Goal: Communication & Community: Ask a question

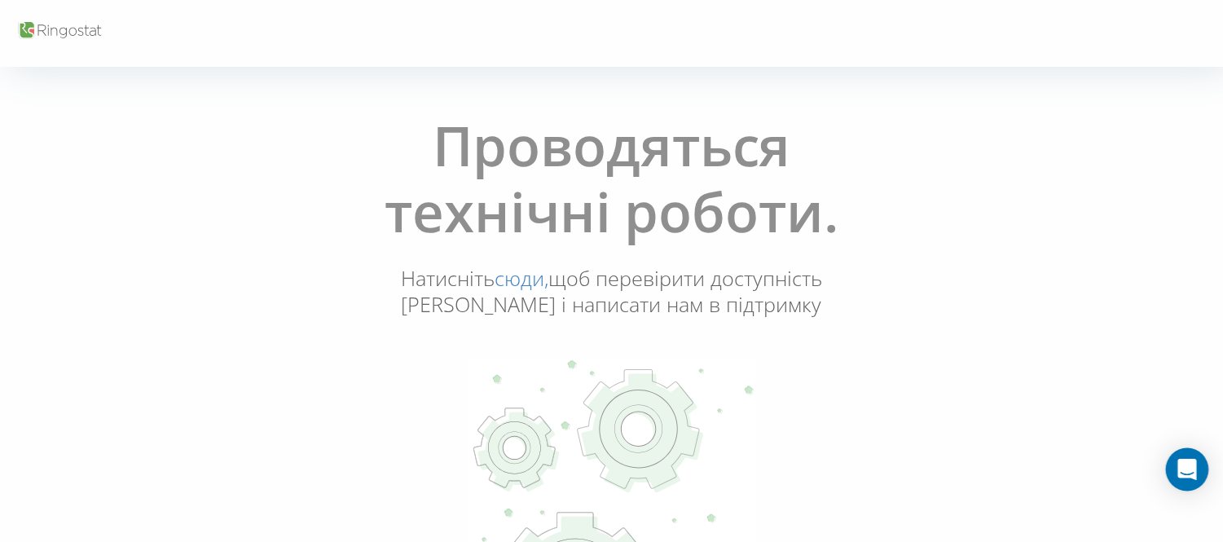
click at [1191, 469] on icon "Open Intercom Messenger" at bounding box center [1187, 469] width 19 height 21
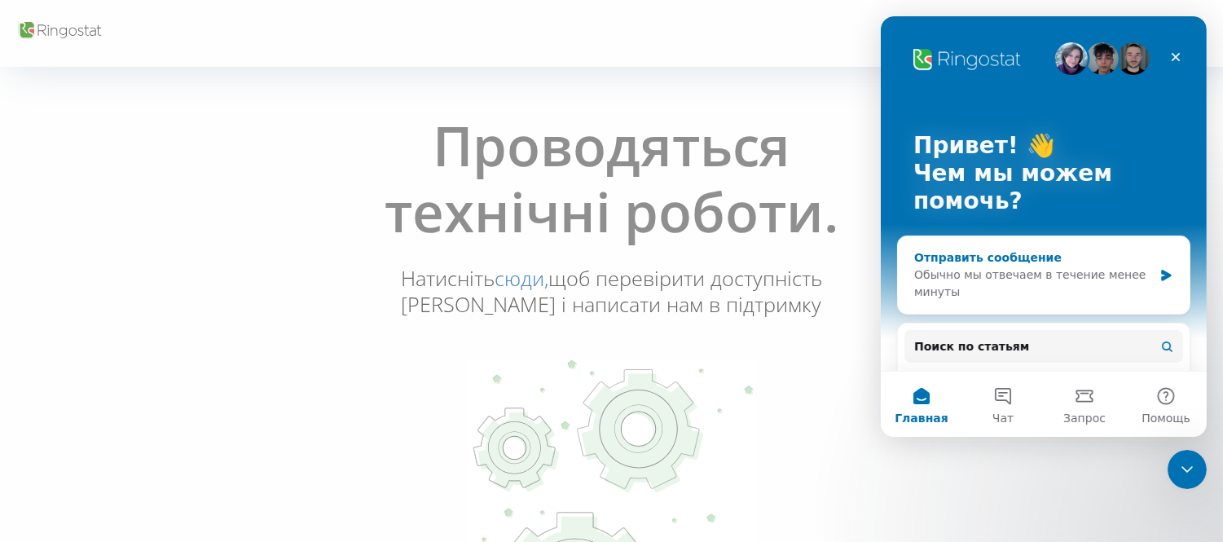
click at [988, 280] on div "Обычно мы отвечаем в течение менее минуты" at bounding box center [1032, 283] width 239 height 34
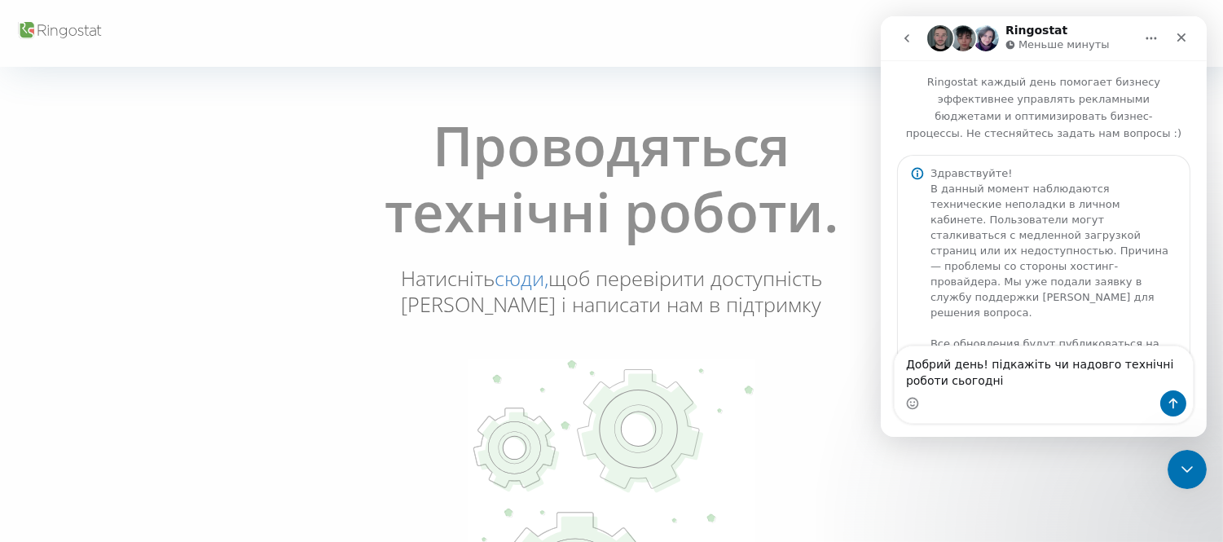
type textarea "Добрий день! підкажіть чи надовго технічні роботи сьогодні?"
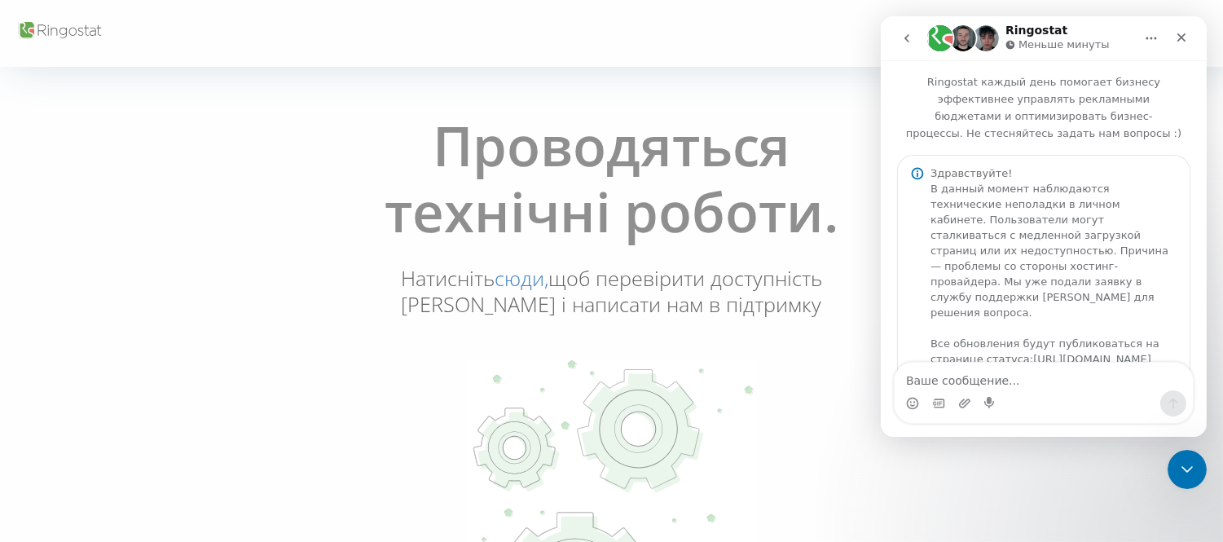
scroll to position [117, 0]
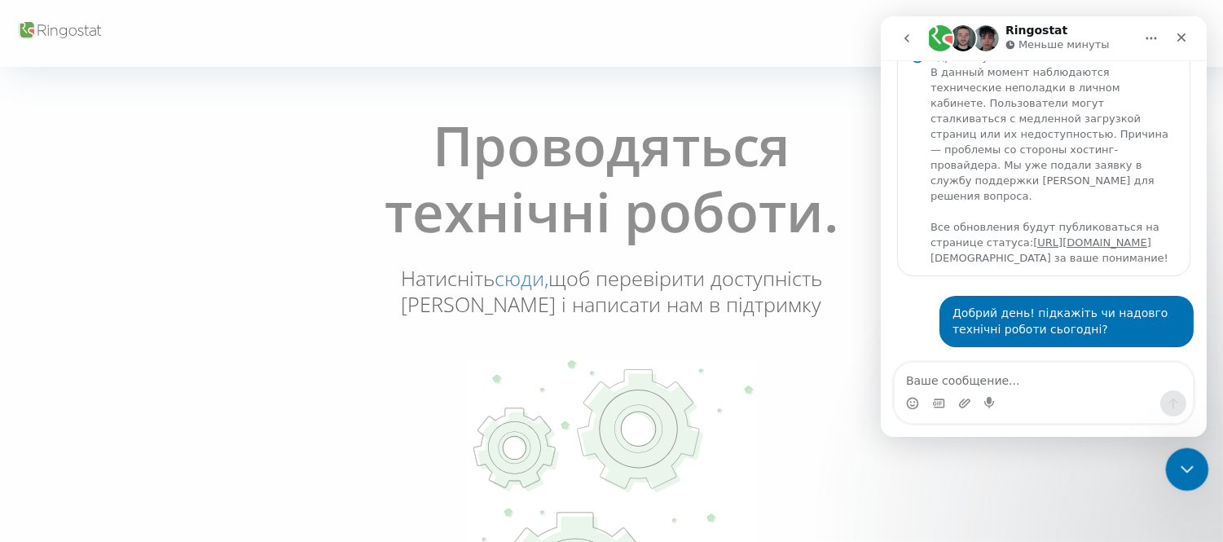
click at [1185, 465] on icon "Закрыть службу сообщений Intercom" at bounding box center [1185, 467] width 20 height 20
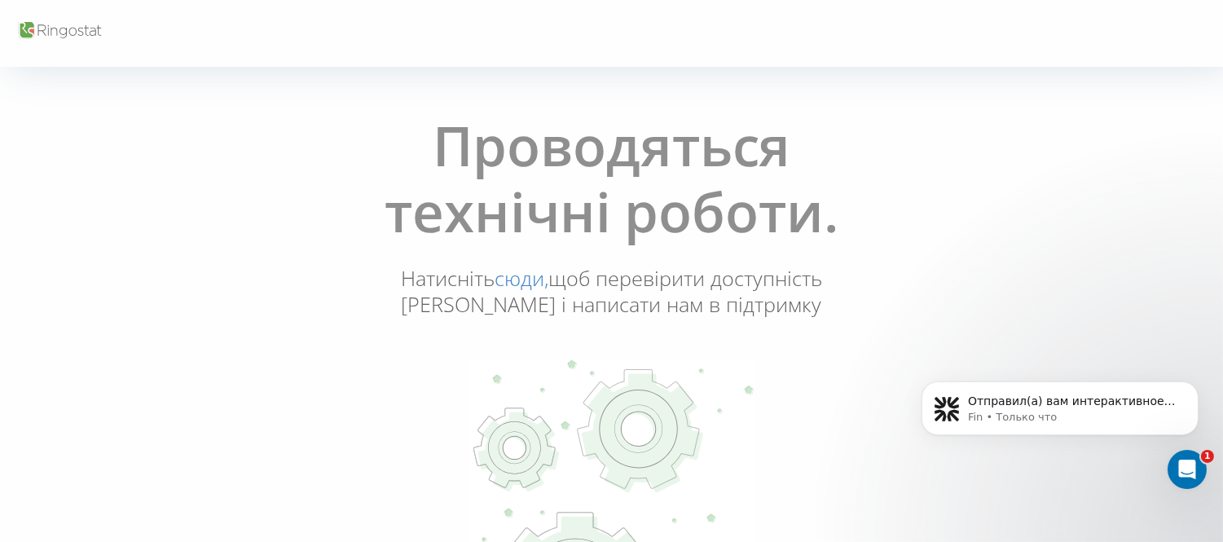
scroll to position [340, 0]
click at [1128, 414] on p "Fin • Только что" at bounding box center [1072, 416] width 210 height 15
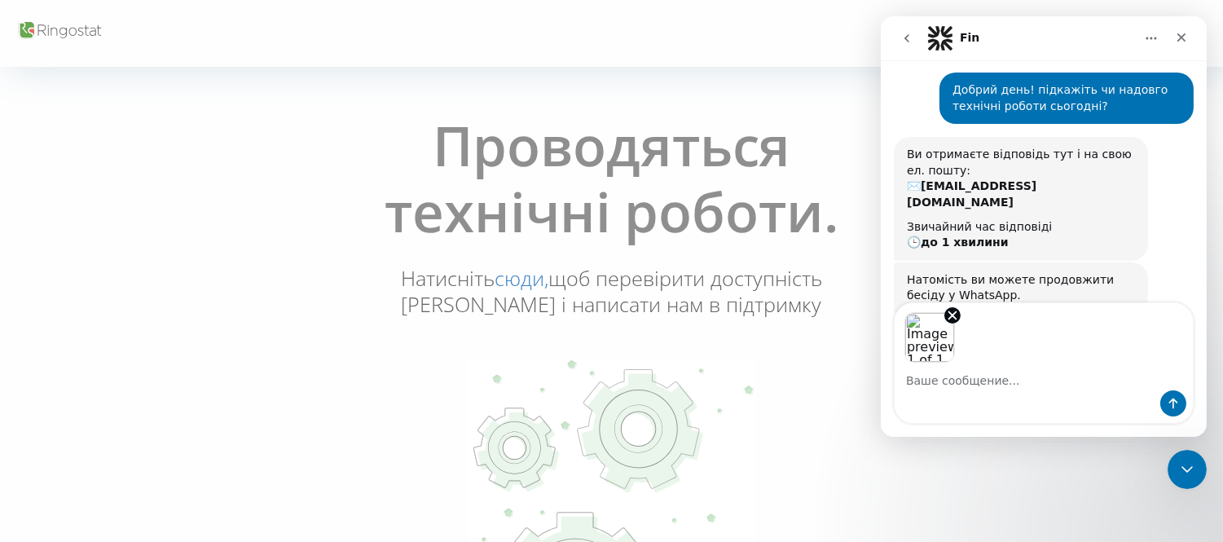
scroll to position [399, 0]
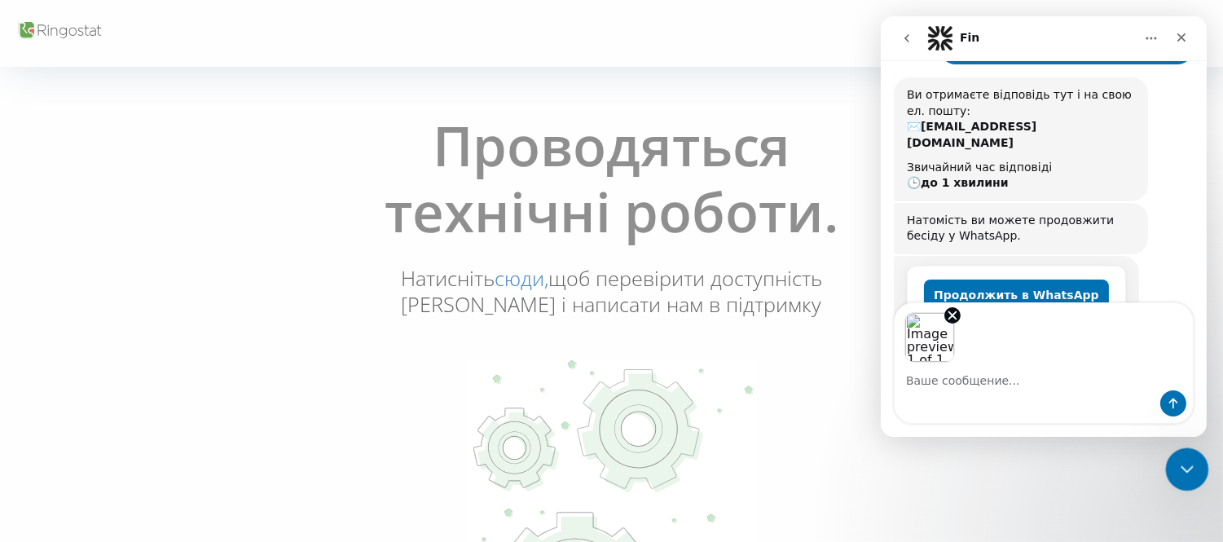
click at [1183, 458] on icon "Закрыть службу сообщений Intercom" at bounding box center [1185, 467] width 20 height 20
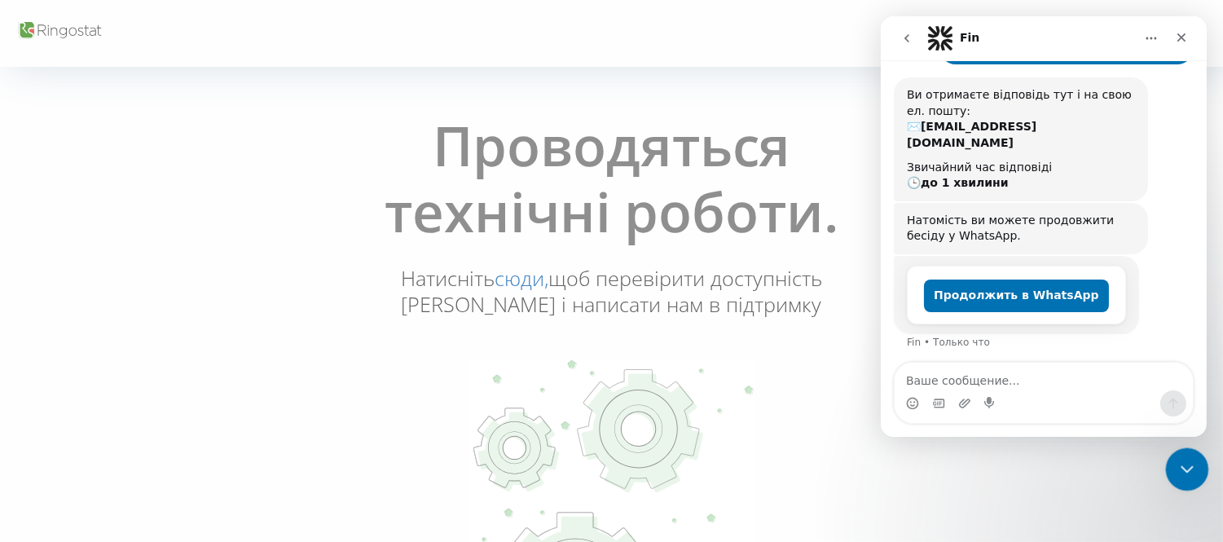
scroll to position [340, 0]
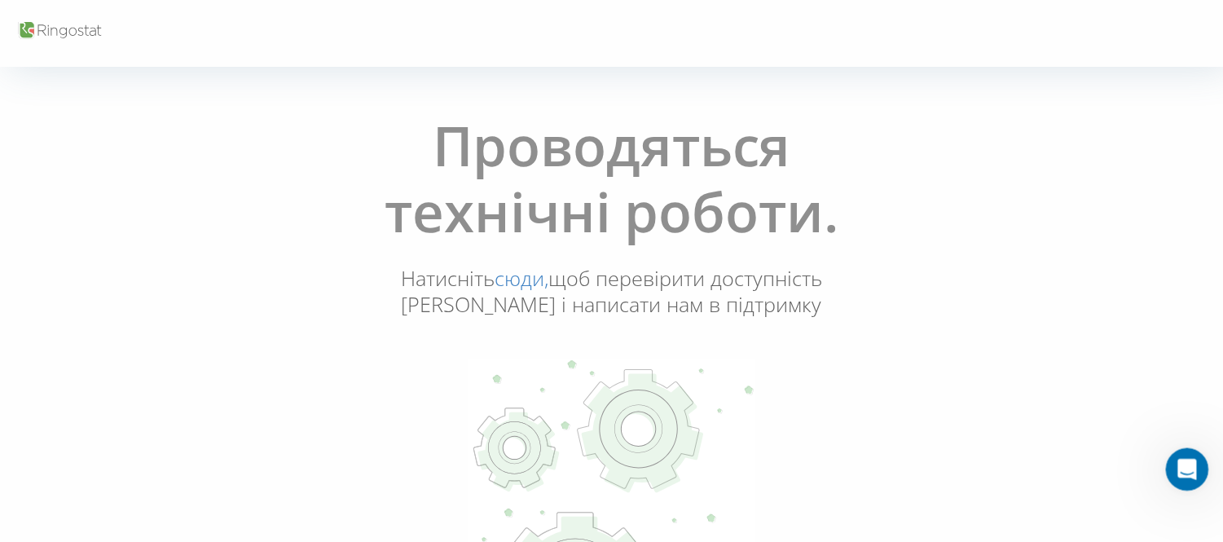
click at [1181, 474] on icon "Открыть службу сообщений Intercom" at bounding box center [1185, 467] width 27 height 27
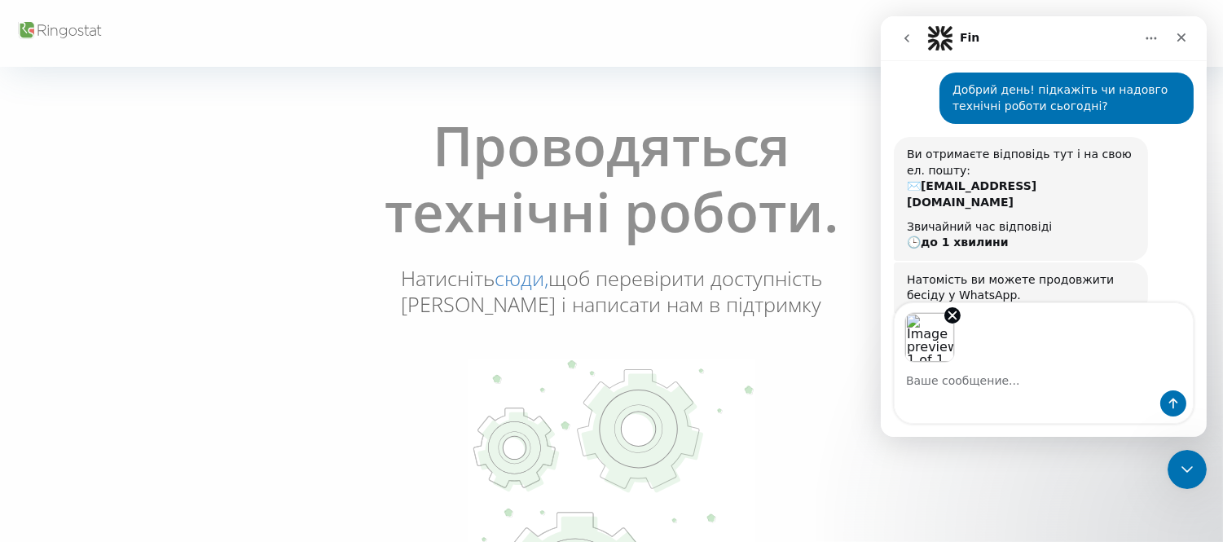
scroll to position [399, 0]
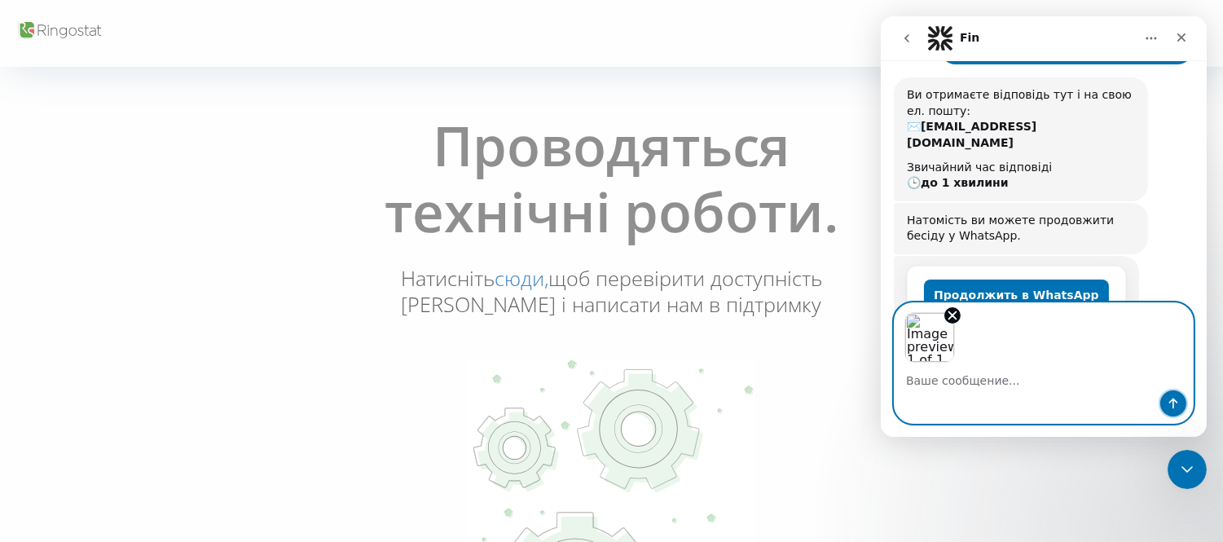
click at [1171, 406] on icon "Отправить сообщение…" at bounding box center [1172, 403] width 13 height 13
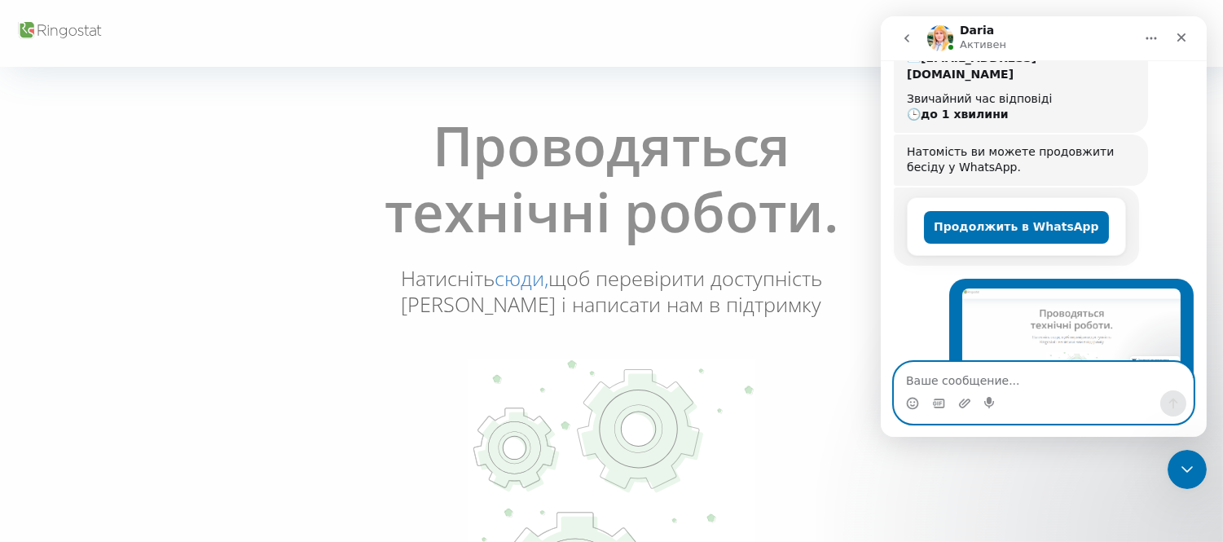
scroll to position [658, 0]
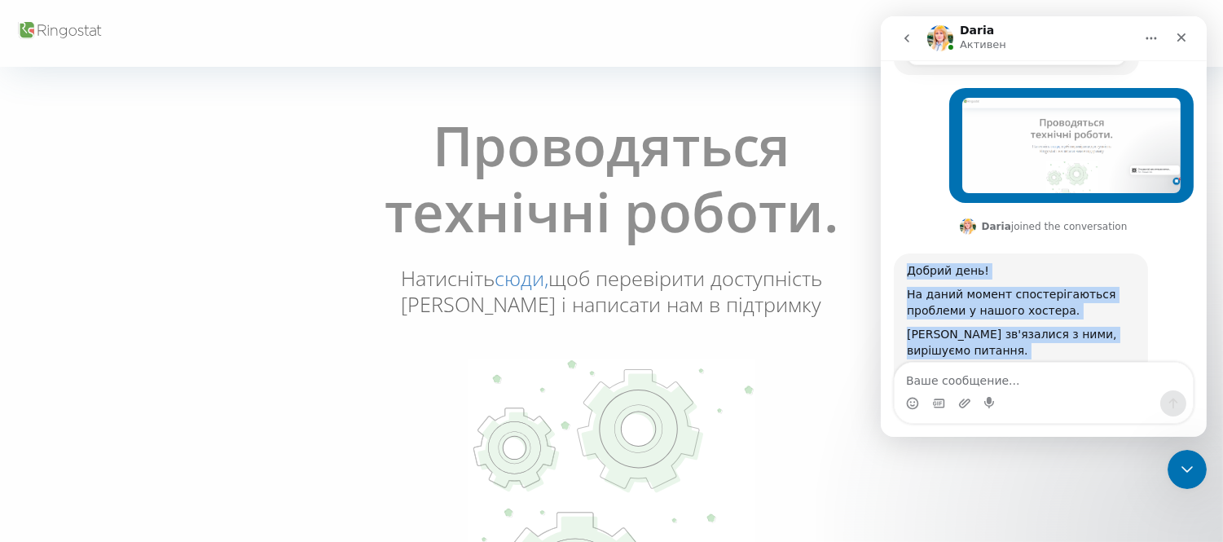
drag, startPoint x: 901, startPoint y: 205, endPoint x: 1121, endPoint y: 319, distance: 247.8
click at [1121, 319] on div "Добрий день! На даний момент спостерігаються проблеми у нашого хостера. Колеги …" at bounding box center [1020, 323] width 254 height 140
copy div "Добрий день! На даний момент спостерігаються проблеми у нашого хостера. Колеги …"
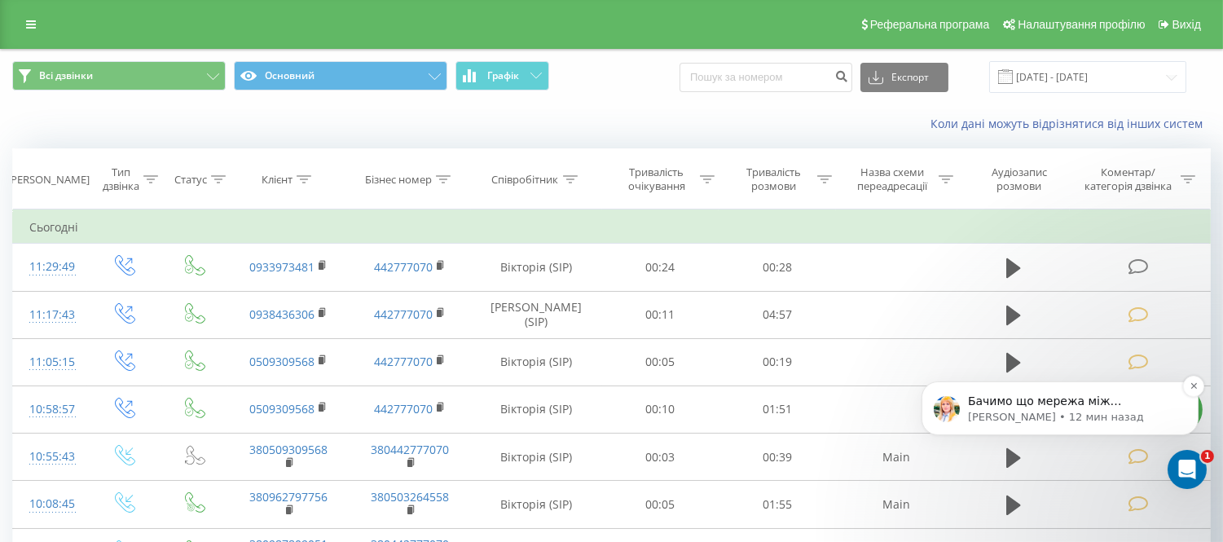
click at [1002, 400] on p "Бачимо що мережа між серверами стабілізувалася і на разі все працює в штатному …" at bounding box center [1072, 401] width 210 height 16
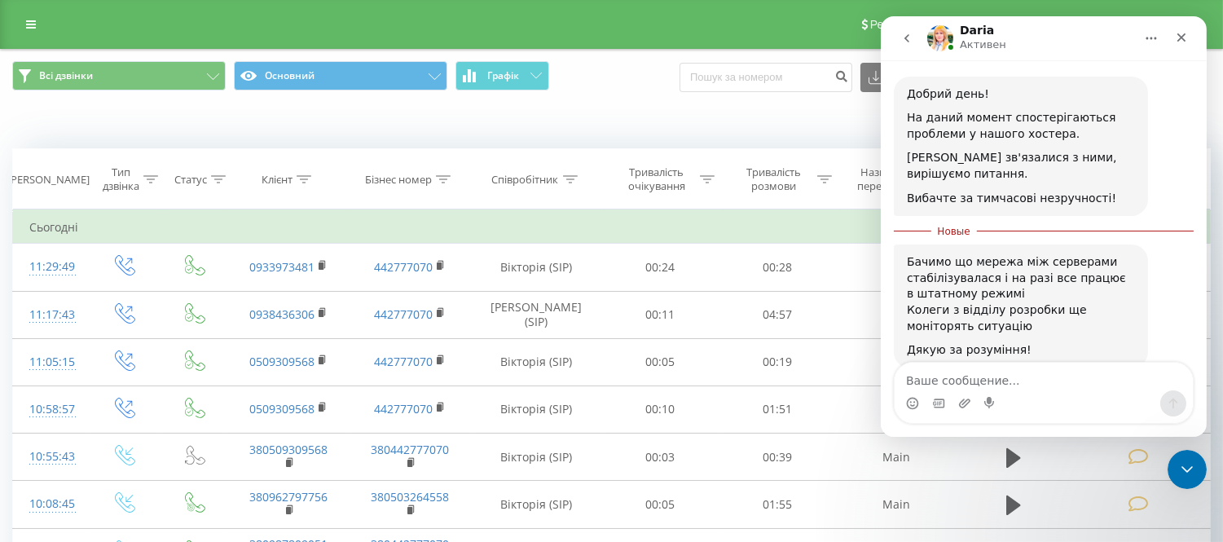
scroll to position [590, 0]
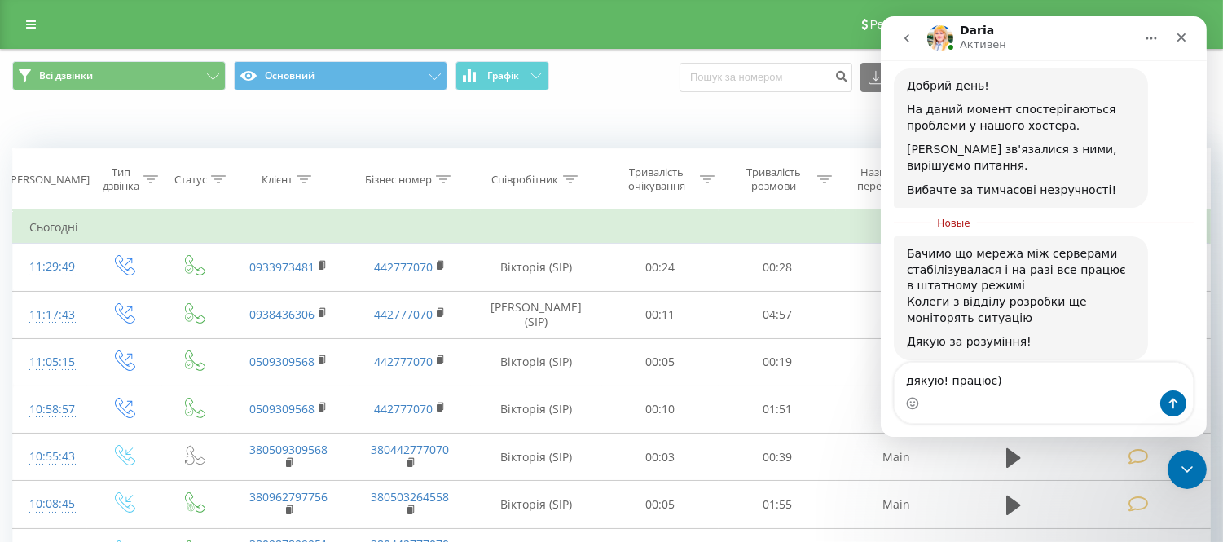
type textarea "дякую! працює))"
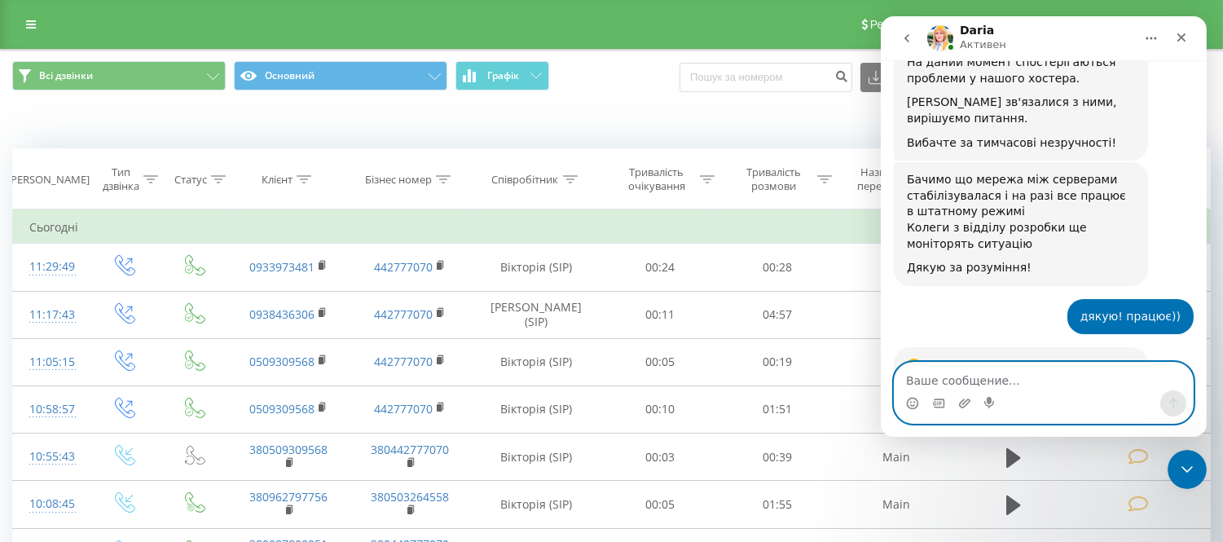
scroll to position [701, 0]
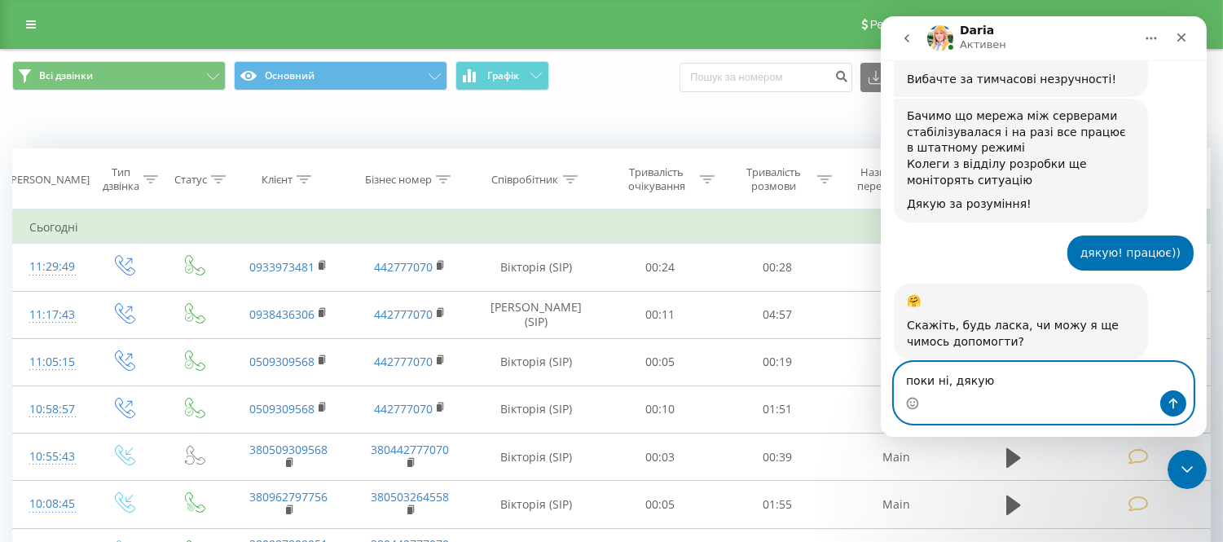
type textarea "поки ні, дякую!"
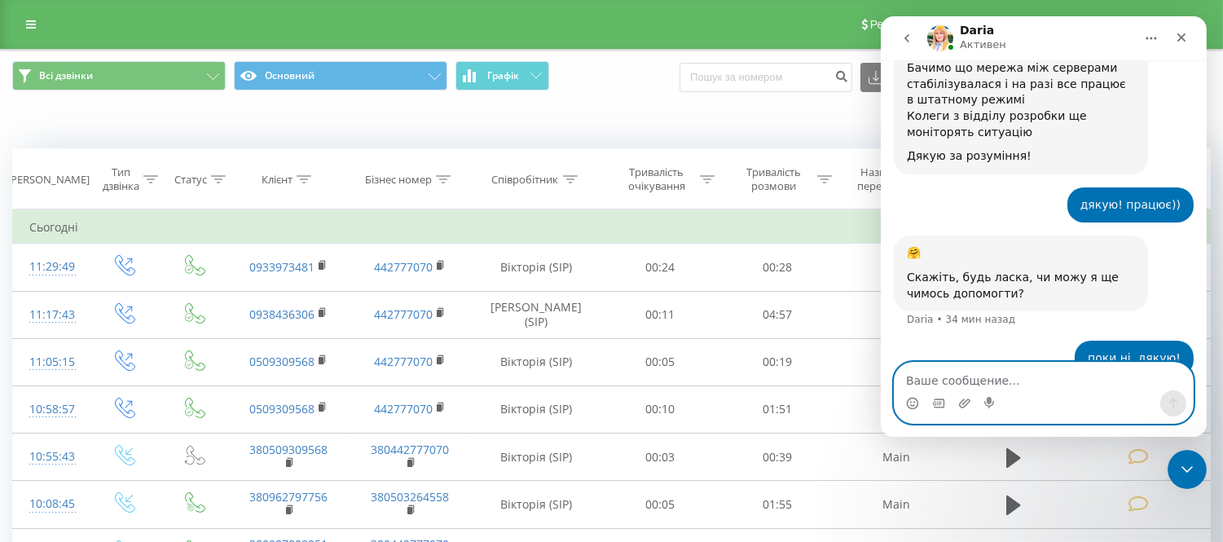
scroll to position [748, 0]
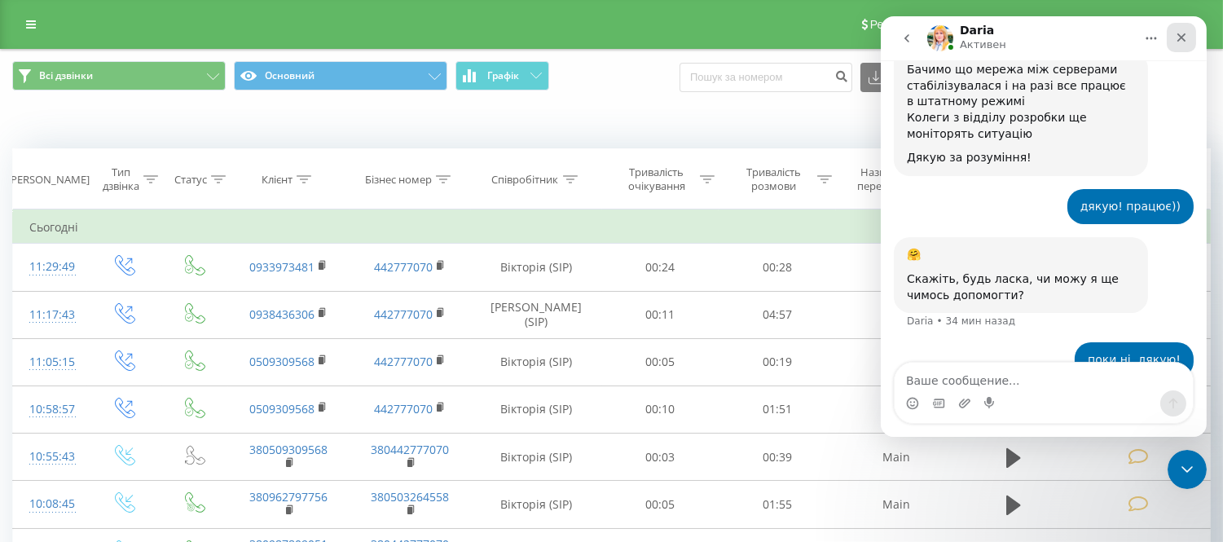
click at [1175, 42] on icon "Закрыть" at bounding box center [1180, 37] width 13 height 13
